Goal: Information Seeking & Learning: Find contact information

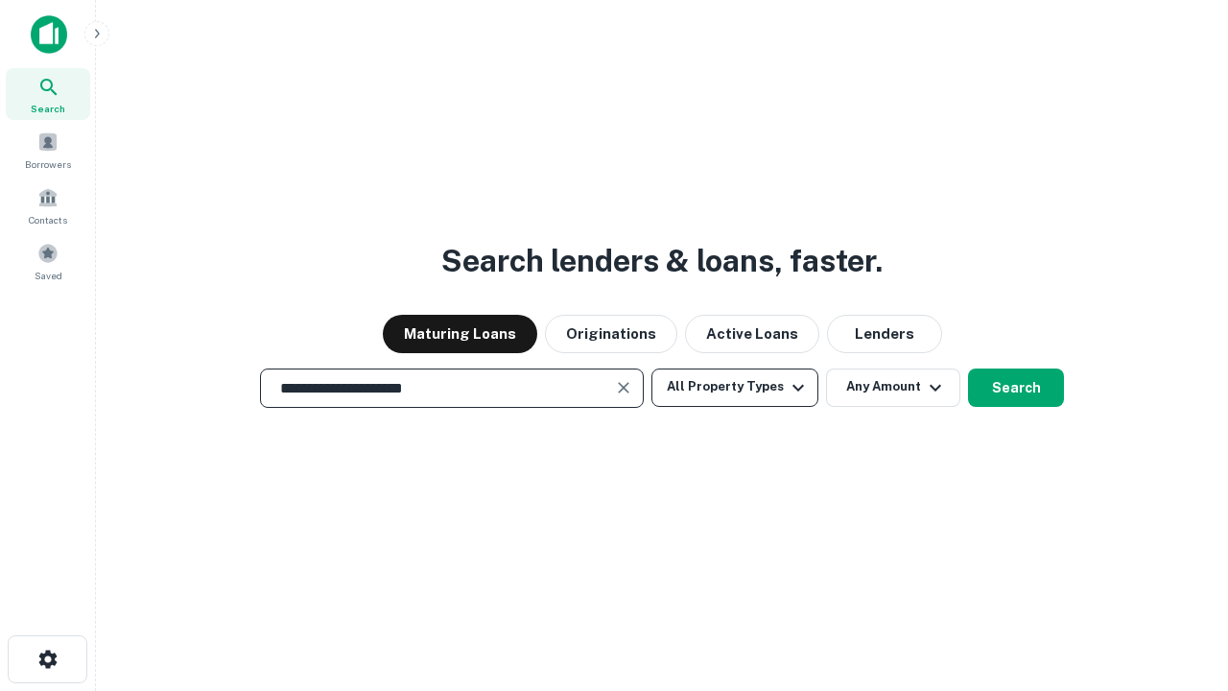
type input "**********"
click at [735, 387] on button "All Property Types" at bounding box center [734, 387] width 167 height 38
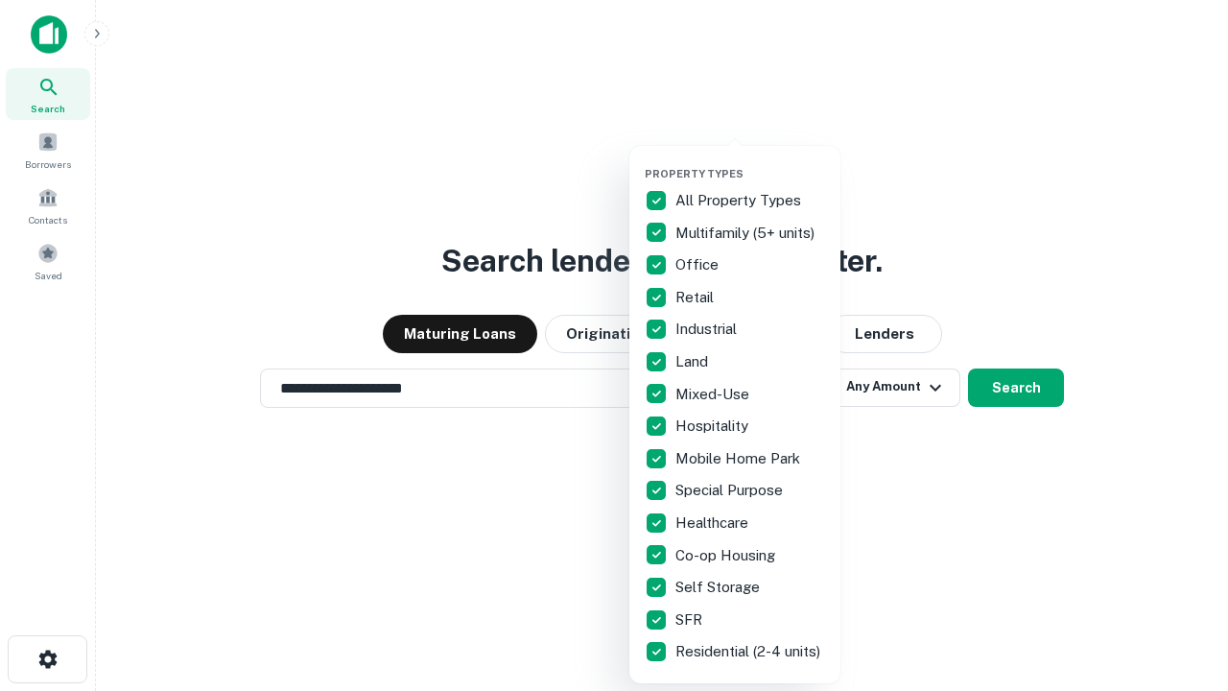
click at [750, 161] on button "button" at bounding box center [750, 161] width 211 height 1
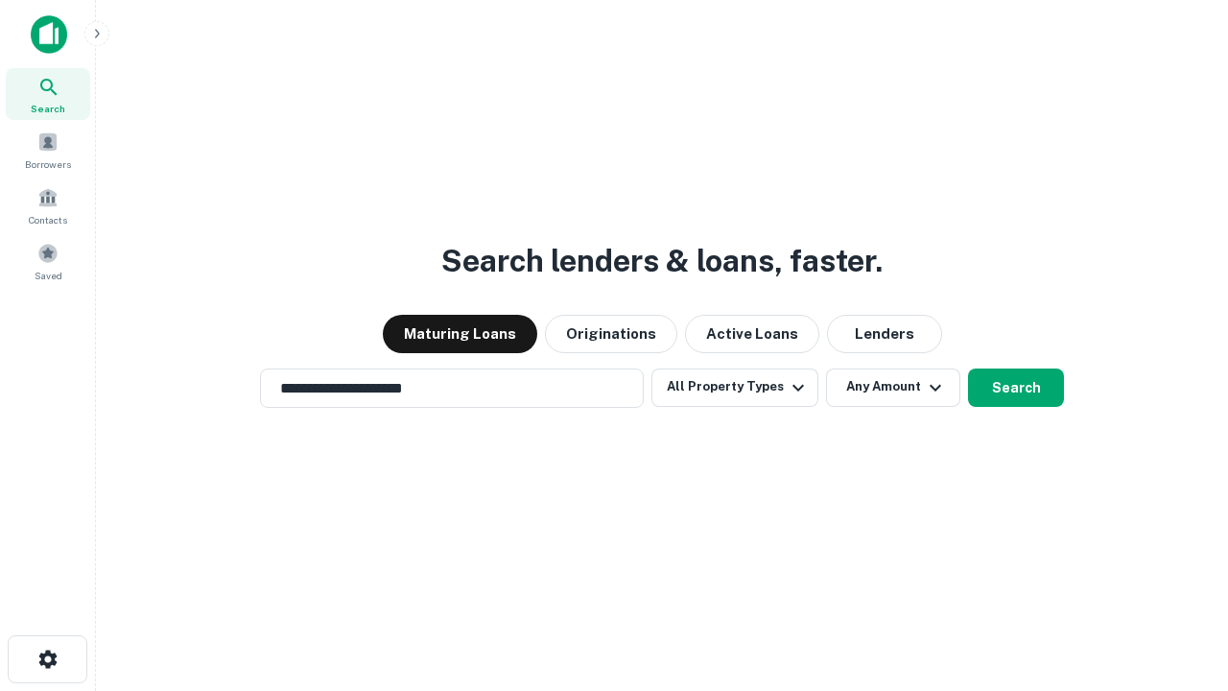
scroll to position [12, 231]
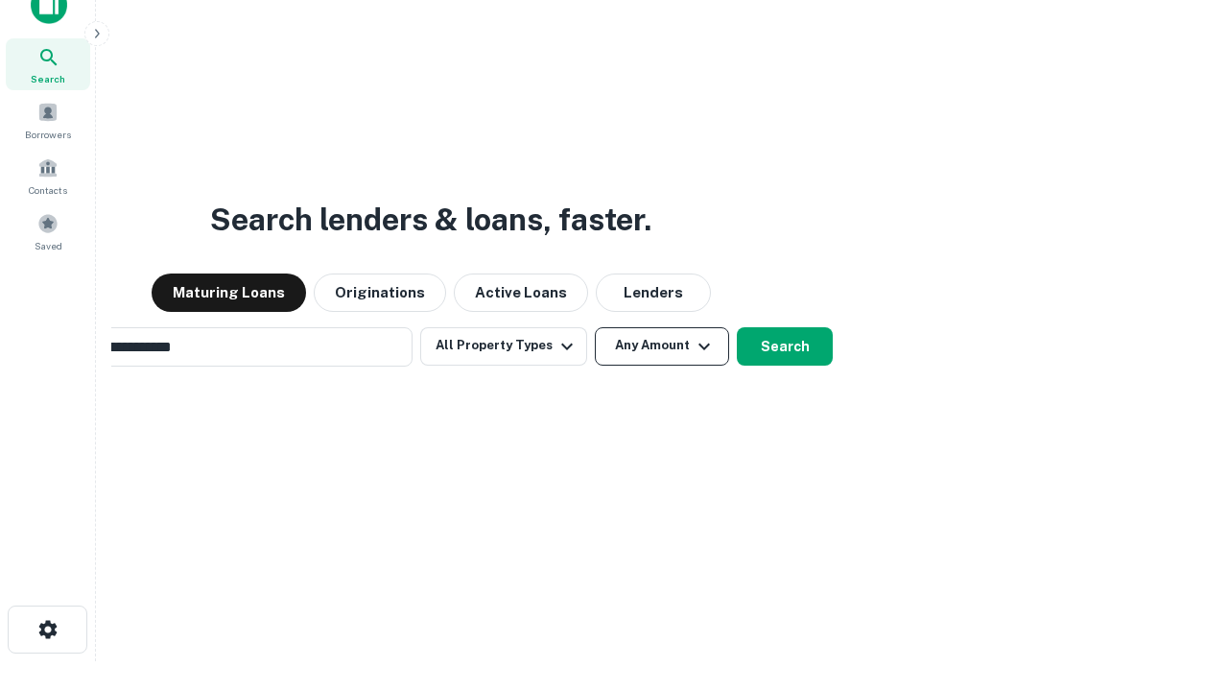
click at [595, 327] on button "Any Amount" at bounding box center [662, 346] width 134 height 38
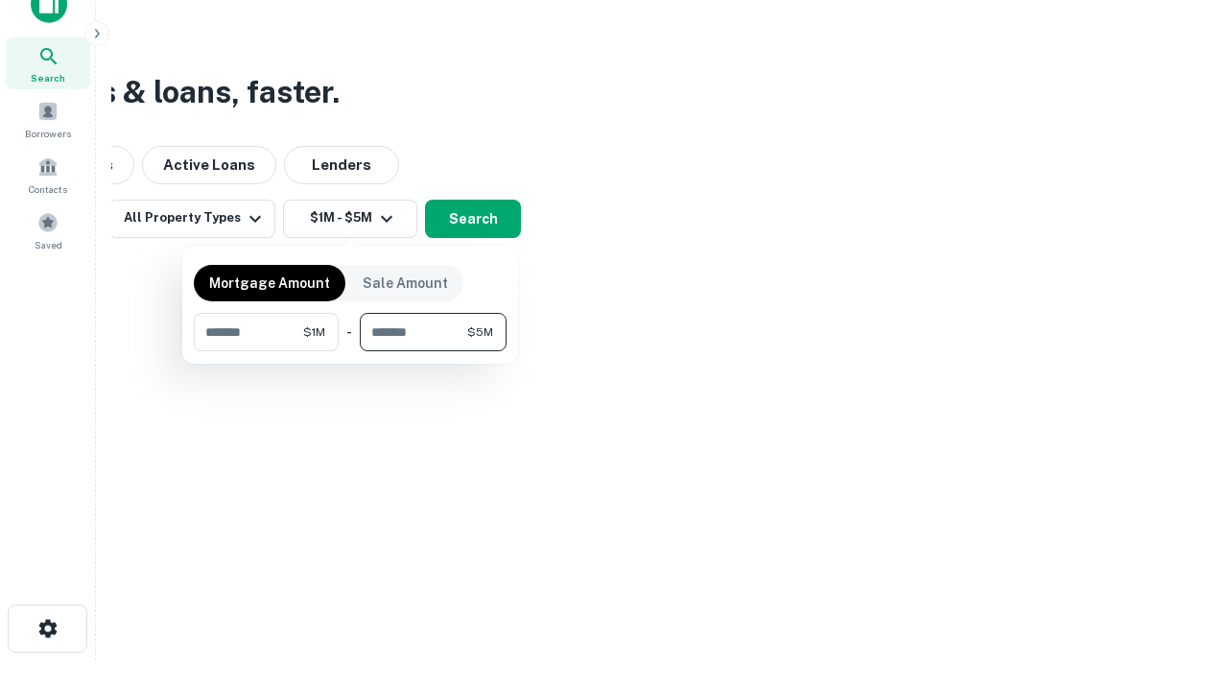
type input "*******"
click at [350, 351] on button "button" at bounding box center [350, 351] width 313 height 1
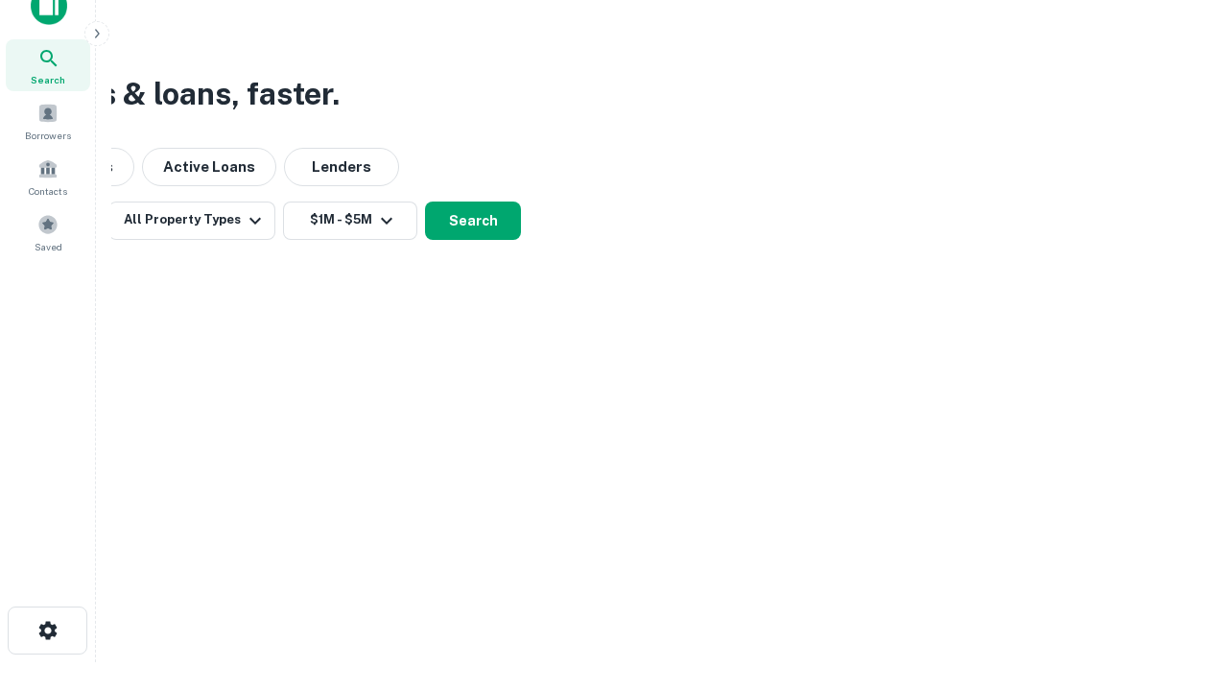
scroll to position [12, 354]
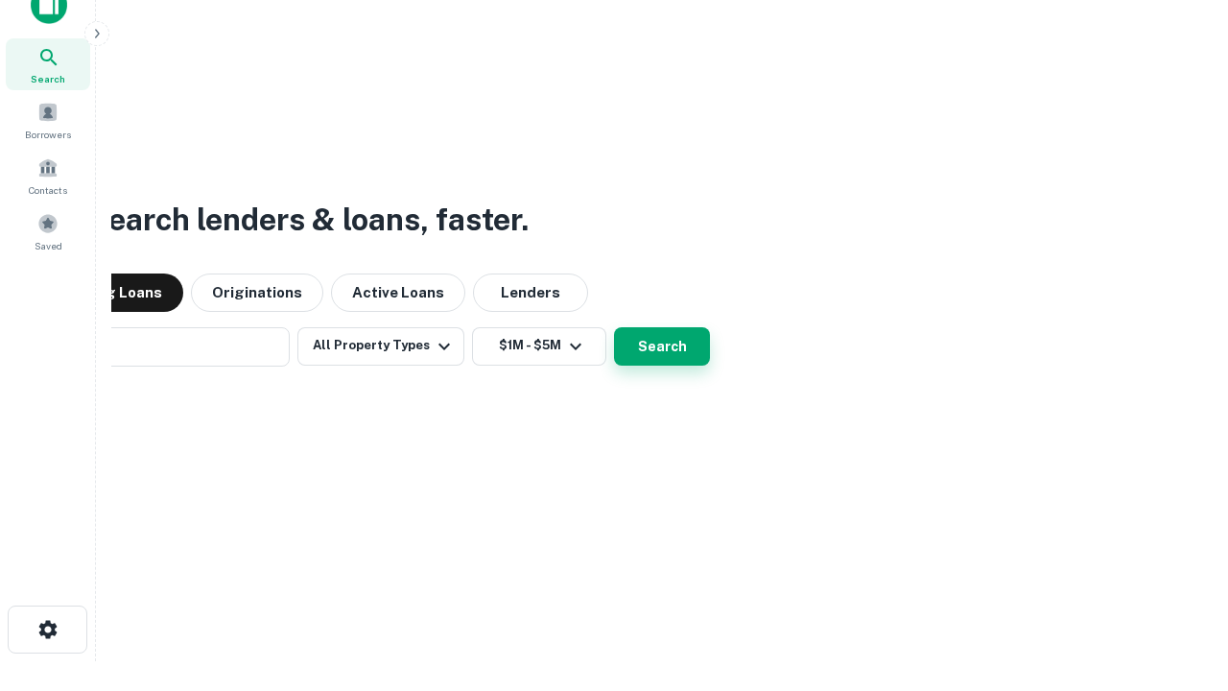
click at [614, 327] on button "Search" at bounding box center [662, 346] width 96 height 38
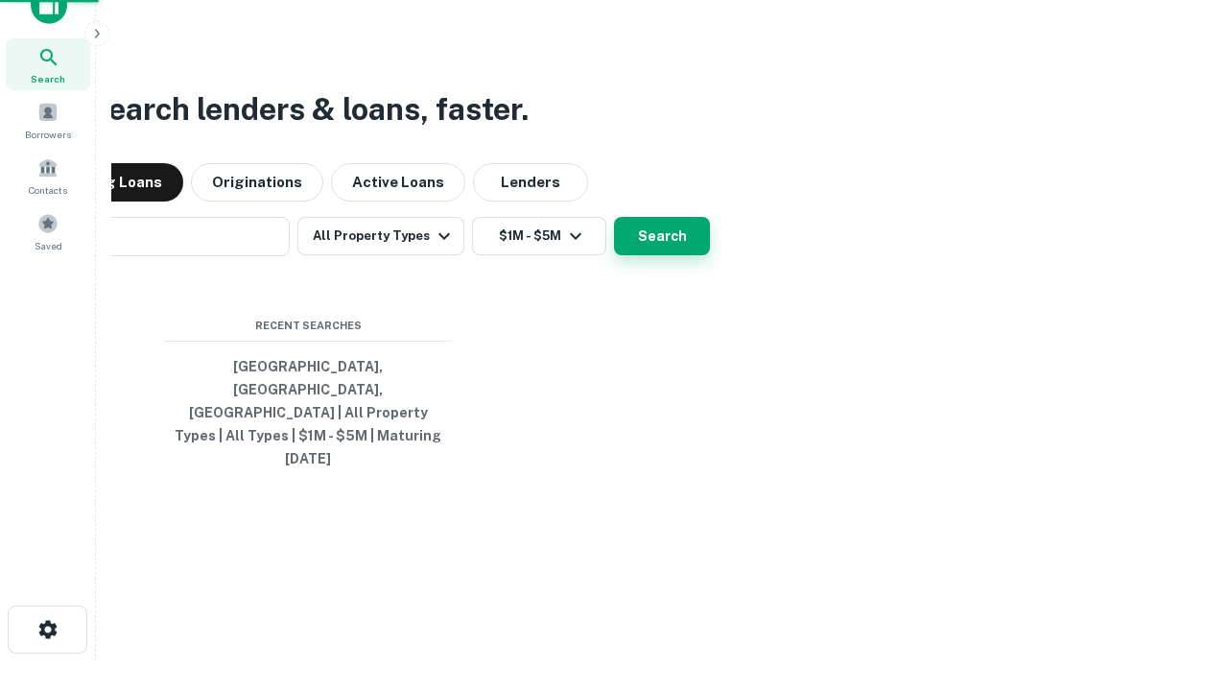
scroll to position [51, 543]
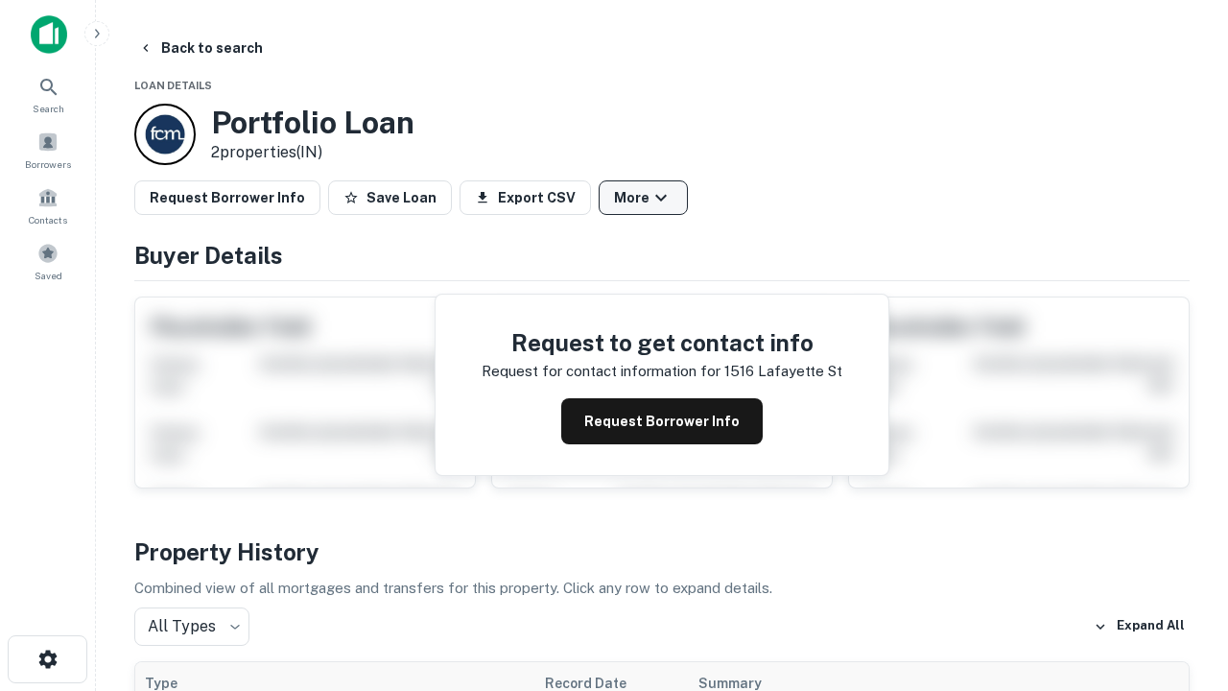
click at [643, 198] on button "More" at bounding box center [643, 197] width 89 height 35
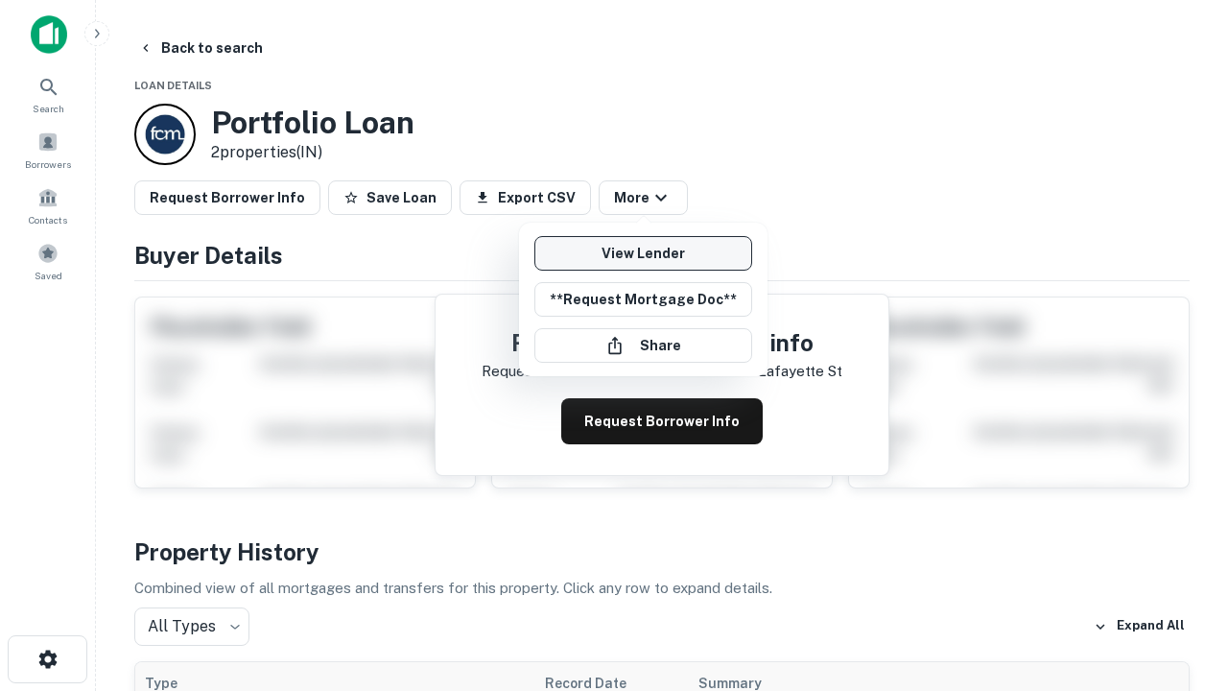
click at [643, 253] on link "View Lender" at bounding box center [643, 253] width 218 height 35
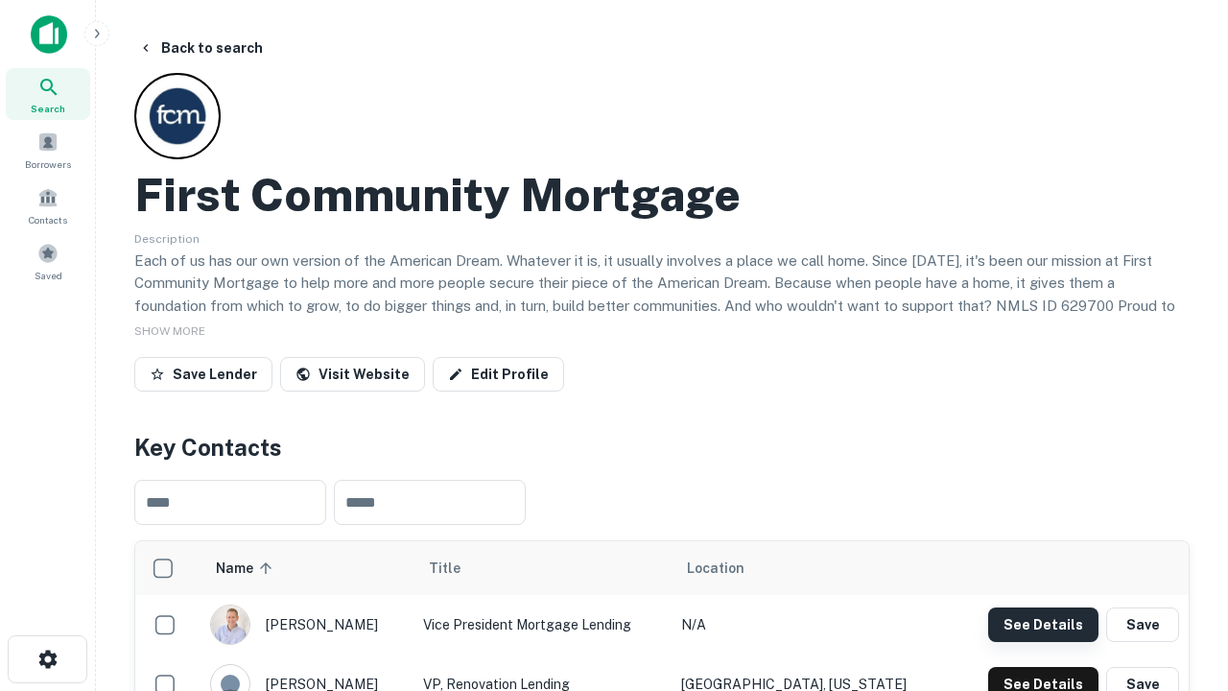
click at [1043, 624] on button "See Details" at bounding box center [1043, 624] width 110 height 35
click at [47, 659] on icon "button" at bounding box center [47, 659] width 23 height 23
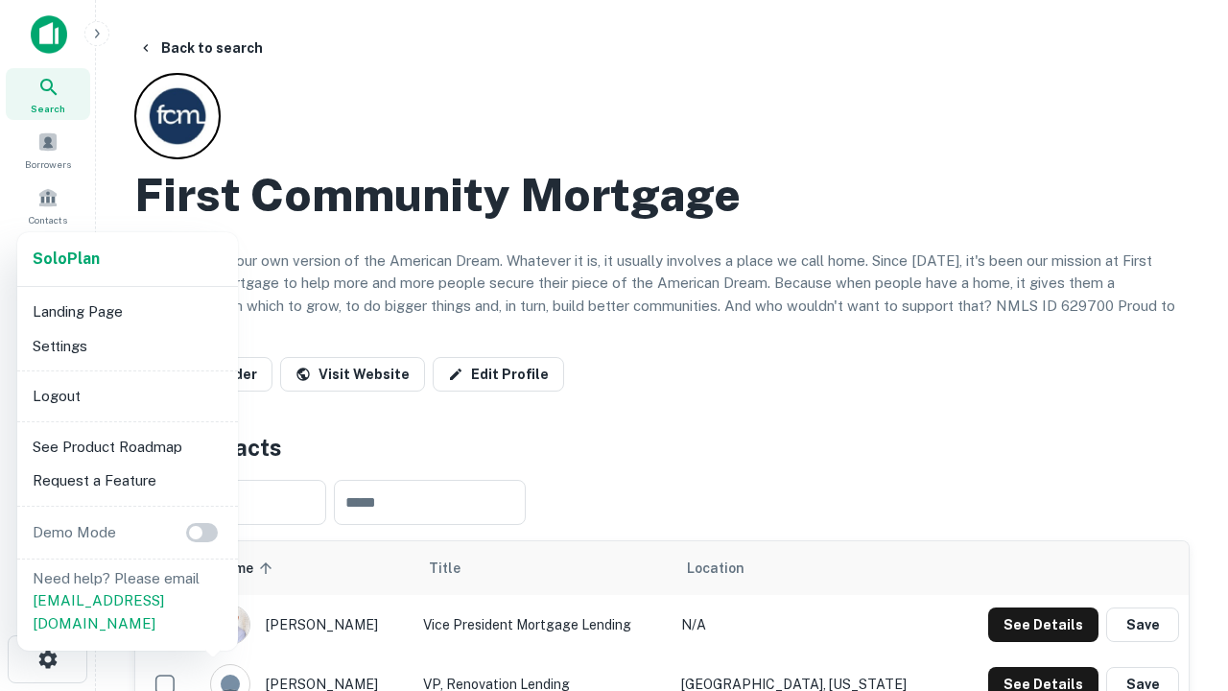
click at [127, 395] on li "Logout" at bounding box center [127, 396] width 205 height 35
